Goal: Task Accomplishment & Management: Use online tool/utility

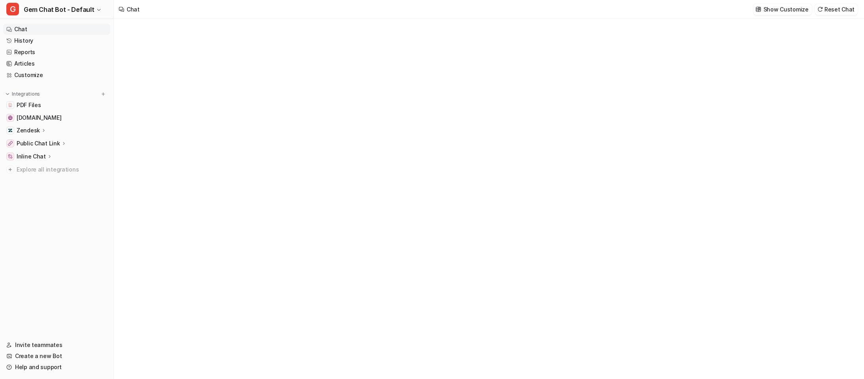
type textarea "**********"
click at [35, 36] on link "History" at bounding box center [56, 40] width 107 height 11
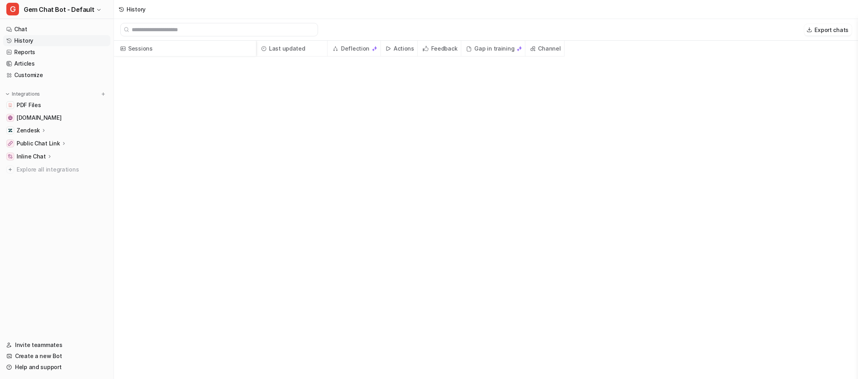
click at [68, 38] on link "History" at bounding box center [56, 40] width 107 height 11
click at [51, 39] on link "History" at bounding box center [56, 40] width 107 height 11
click at [41, 50] on link "Reports" at bounding box center [56, 52] width 107 height 11
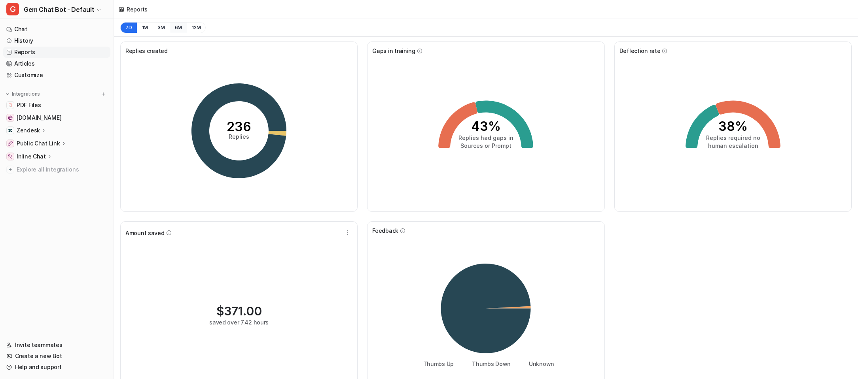
click at [182, 26] on button "6M" at bounding box center [178, 27] width 17 height 11
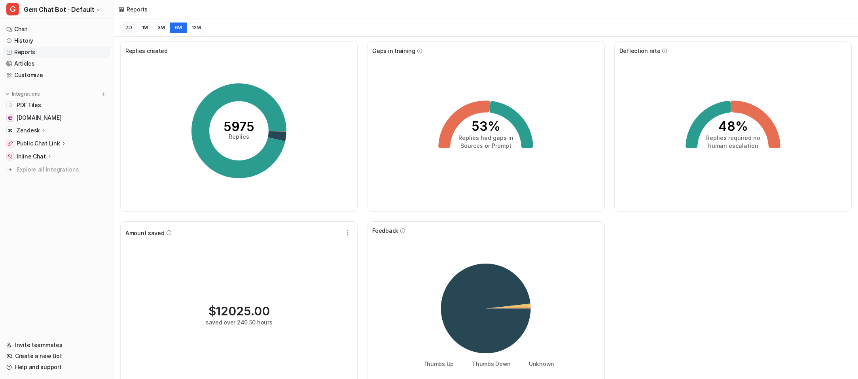
click at [128, 26] on button "7D" at bounding box center [128, 27] width 17 height 11
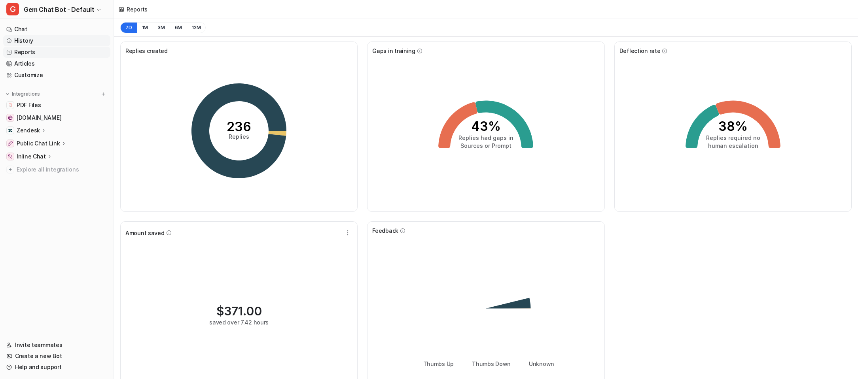
click at [53, 40] on link "History" at bounding box center [56, 40] width 107 height 11
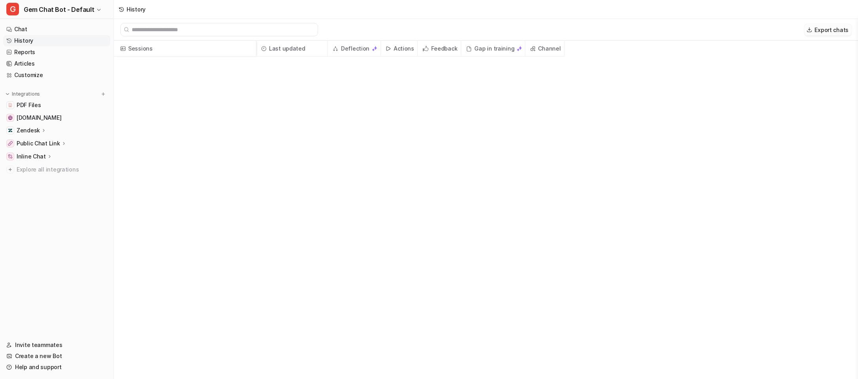
click at [821, 27] on button "Export chats" at bounding box center [827, 29] width 47 height 11
